Goal: Navigation & Orientation: Go to known website

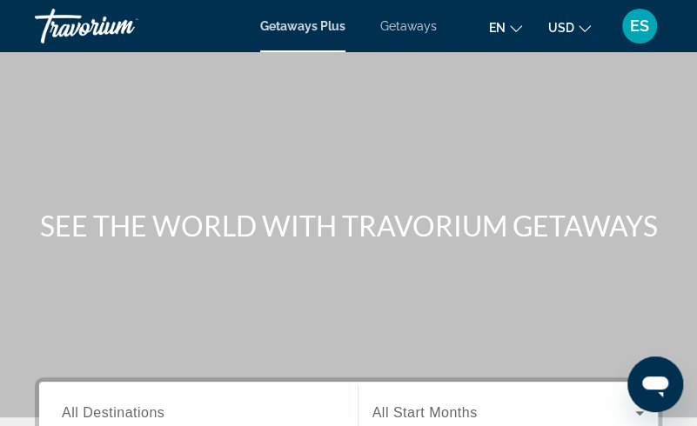
click at [647, 35] on div "ES" at bounding box center [639, 26] width 35 height 35
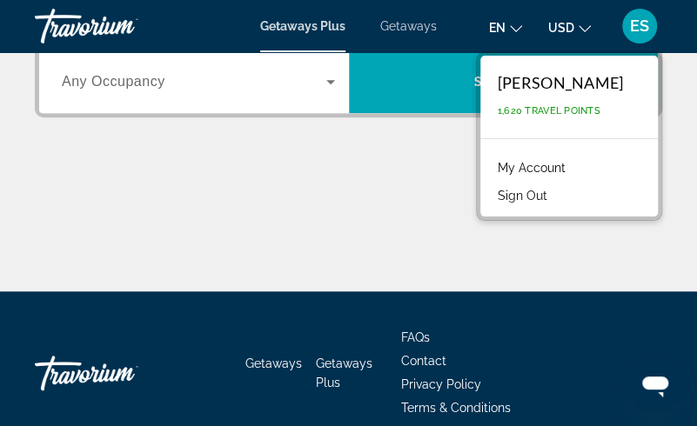
scroll to position [395, 0]
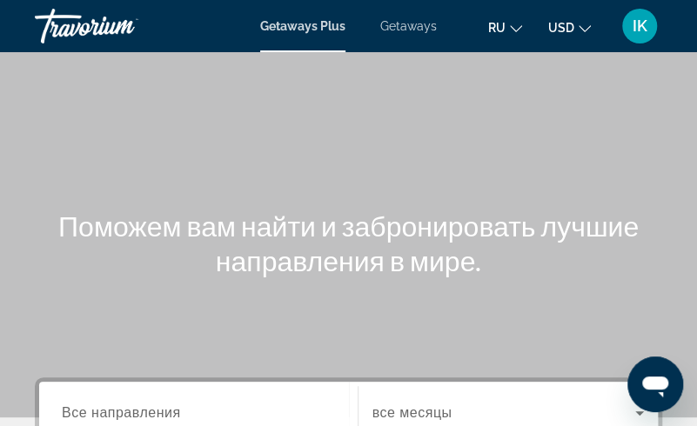
click at [648, 24] on div "IK" at bounding box center [639, 26] width 35 height 35
